Goal: Obtain resource: Obtain resource

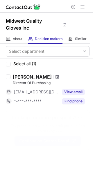
click at [56, 78] on span at bounding box center [57, 77] width 3 height 5
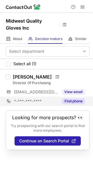
click at [67, 101] on button "Find phone" at bounding box center [73, 102] width 23 height 6
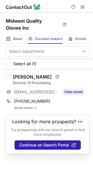
click at [32, 107] on link "Show more" at bounding box center [52, 108] width 76 height 4
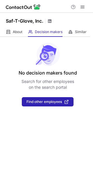
click at [49, 23] on span at bounding box center [49, 21] width 5 height 5
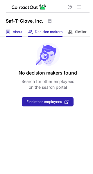
click at [21, 35] on div "About About Company" at bounding box center [14, 32] width 17 height 10
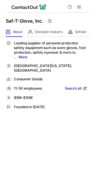
click at [74, 88] on span "Search all" at bounding box center [73, 88] width 17 height 5
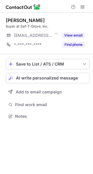
scroll to position [3, 3]
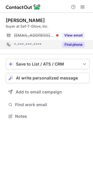
click at [67, 44] on button "Find phone" at bounding box center [73, 45] width 23 height 6
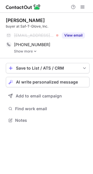
click at [33, 51] on link "Show more" at bounding box center [52, 51] width 76 height 4
